Goal: Obtain resource: Download file/media

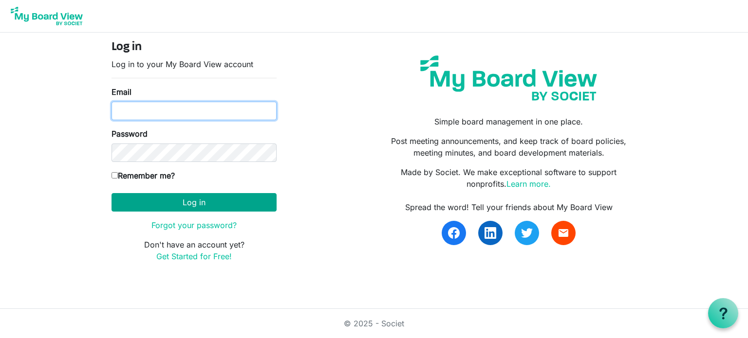
type input "lindsay@gths.ca"
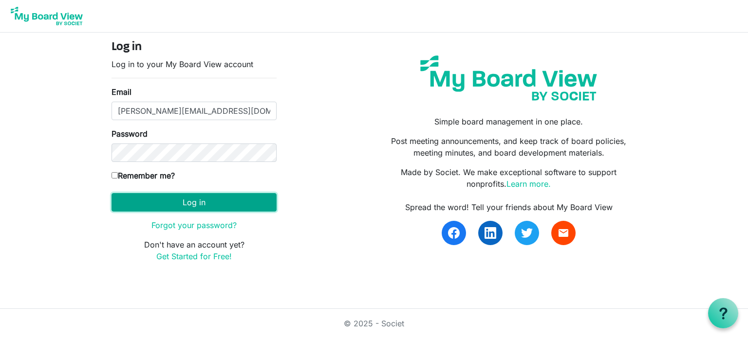
click at [160, 206] on button "Log in" at bounding box center [193, 202] width 165 height 18
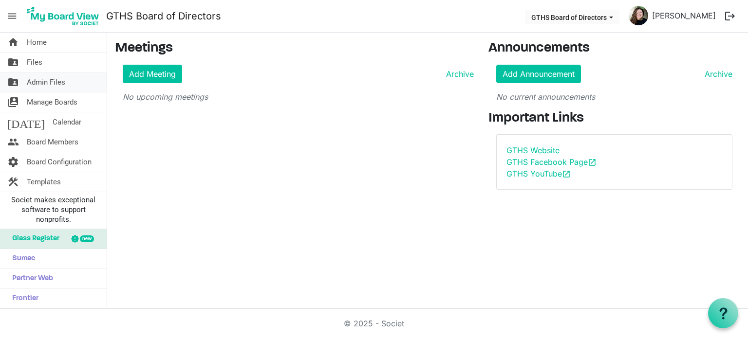
click at [47, 82] on span "Admin Files" at bounding box center [46, 82] width 38 height 19
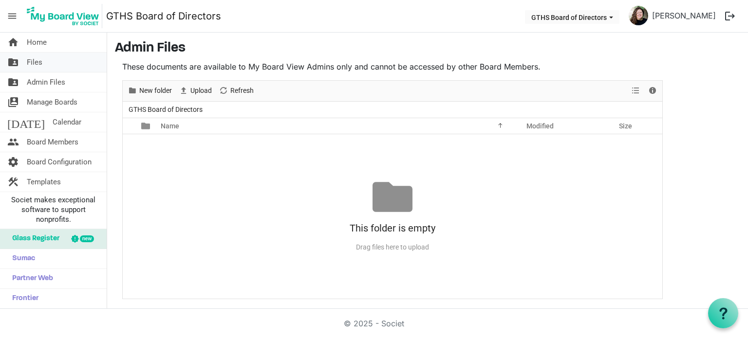
click at [48, 64] on link "folder_shared Files" at bounding box center [53, 62] width 107 height 19
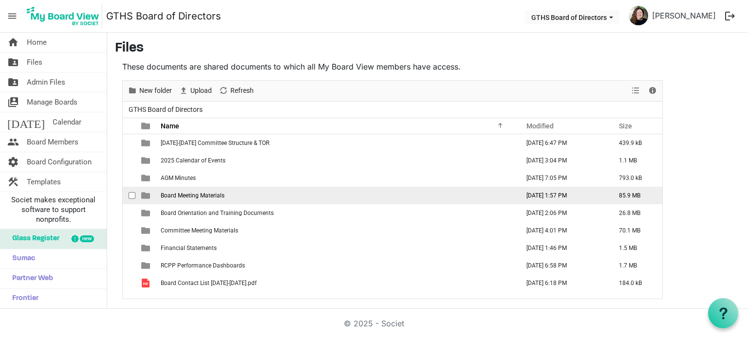
click at [202, 197] on span "Board Meeting Materials" at bounding box center [193, 195] width 64 height 7
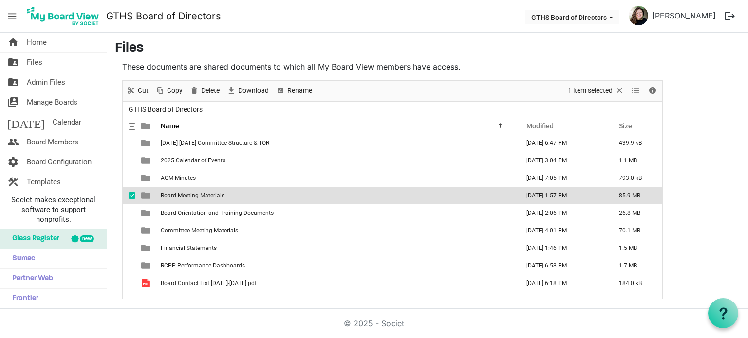
click at [202, 197] on span "Board Meeting Materials" at bounding box center [193, 195] width 64 height 7
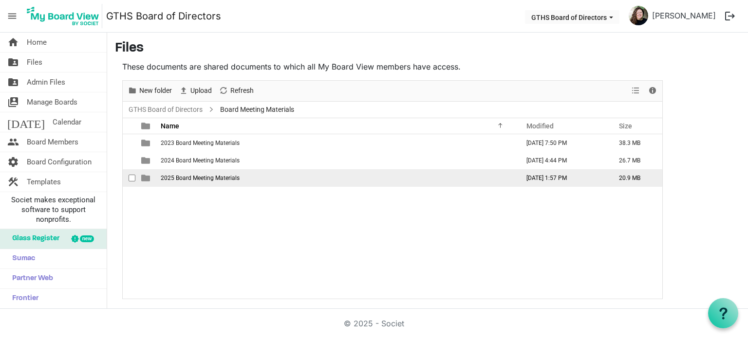
click at [194, 175] on span "2025 Board Meeting Materials" at bounding box center [200, 178] width 79 height 7
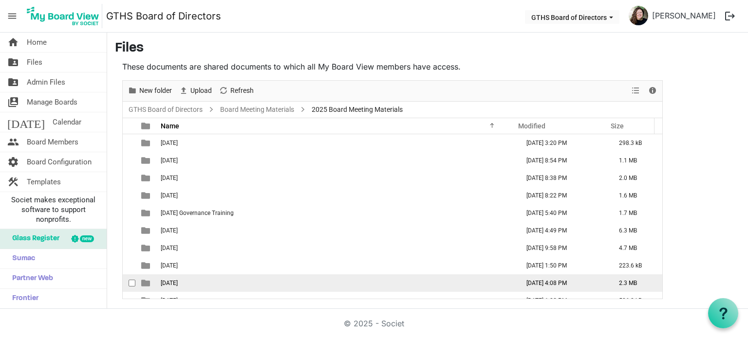
click at [178, 286] on span "08.06.2025" at bounding box center [169, 283] width 17 height 7
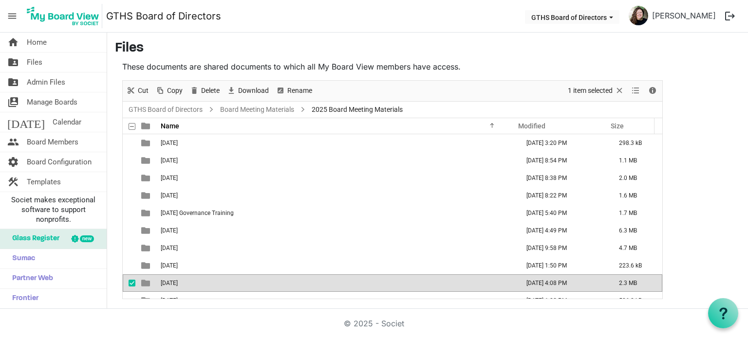
click at [178, 286] on span "08.06.2025" at bounding box center [169, 283] width 17 height 7
